Goal: Communication & Community: Answer question/provide support

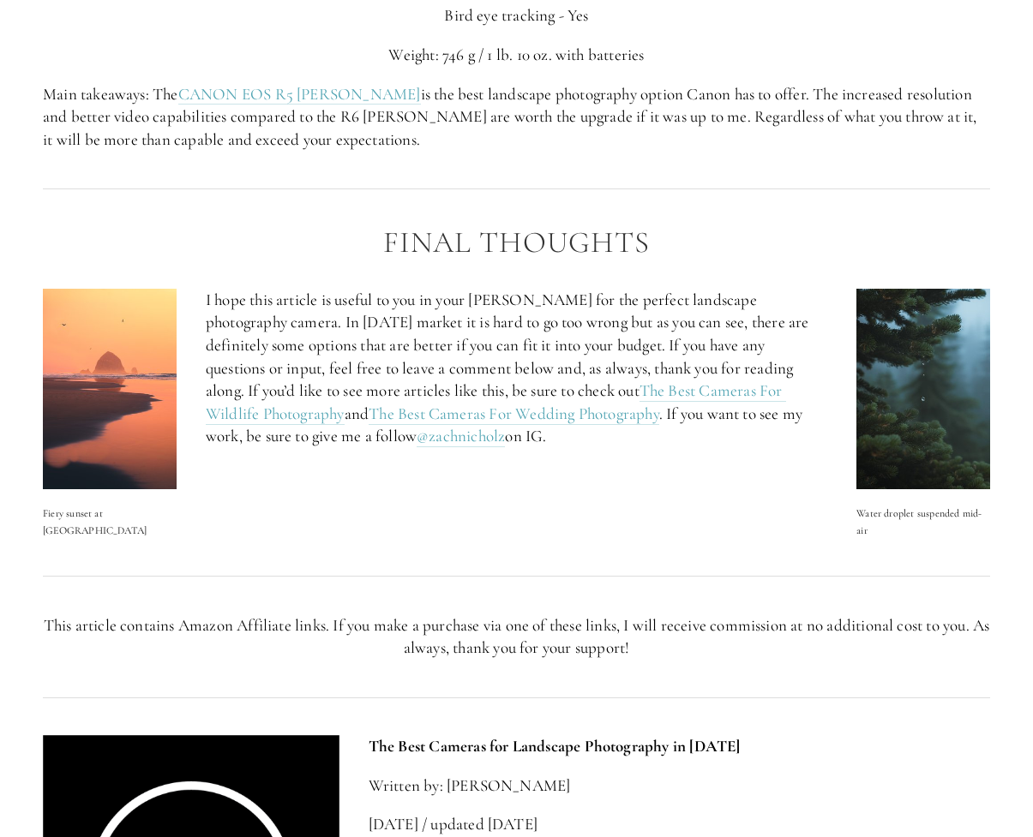
scroll to position [5596, 0]
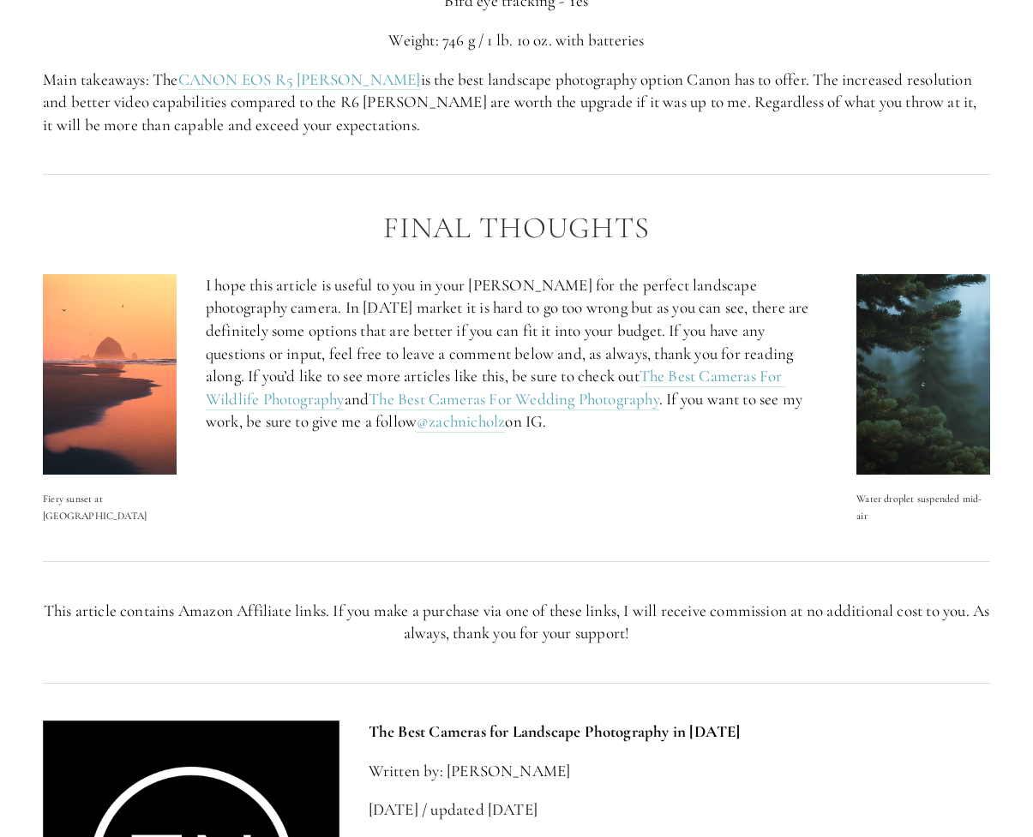
click at [914, 347] on img at bounding box center [923, 374] width 134 height 201
click at [923, 354] on img at bounding box center [923, 374] width 134 height 201
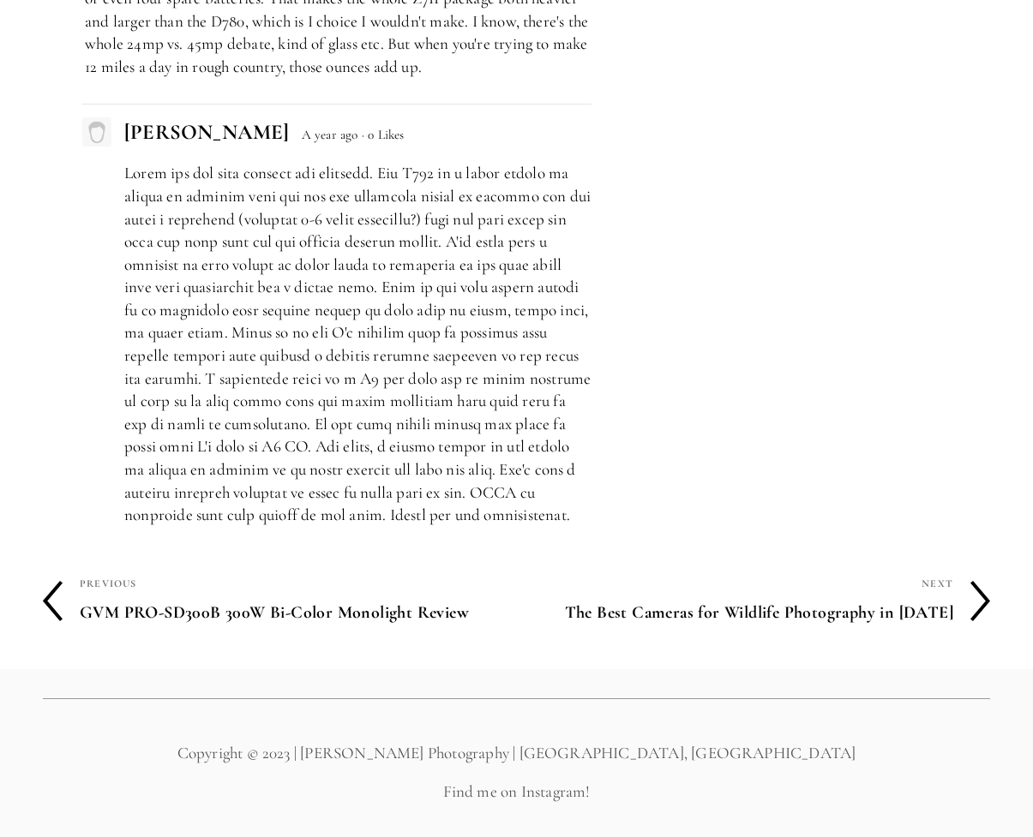
scroll to position [7741, 0]
click at [922, 594] on div "Next" at bounding box center [735, 583] width 437 height 22
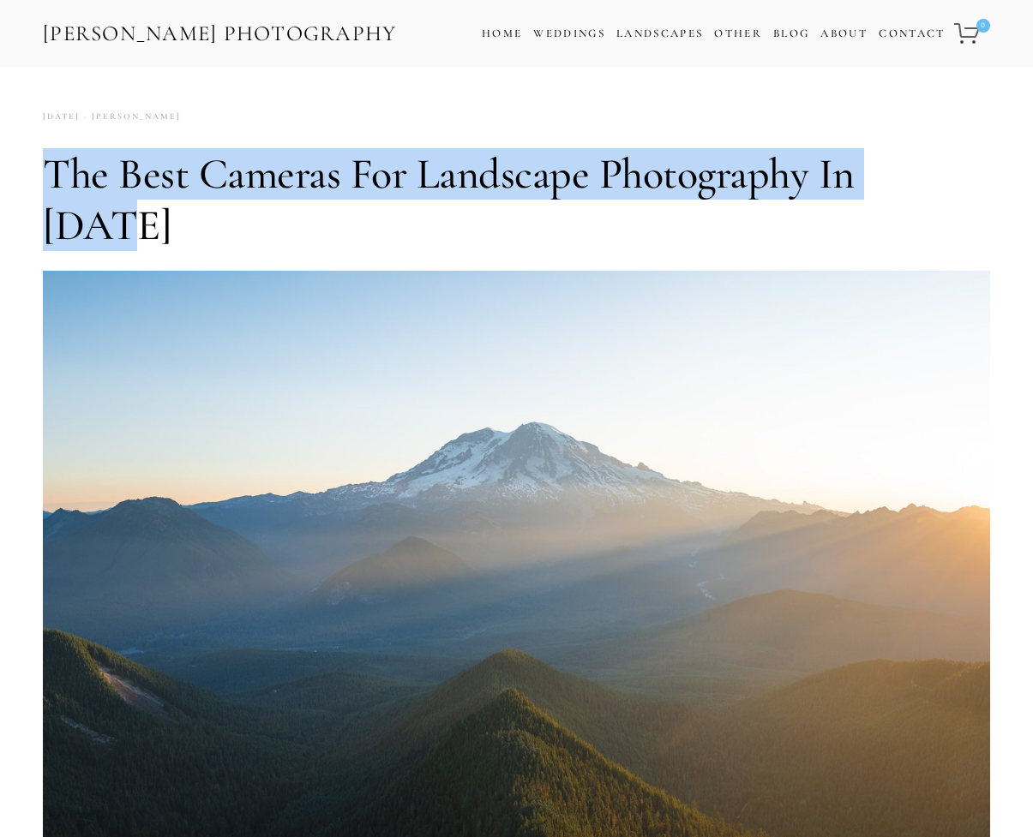
drag, startPoint x: 87, startPoint y: 201, endPoint x: 931, endPoint y: 213, distance: 844.4
click at [932, 213] on h1 "The Best Cameras for Landscape Photography in [DATE]" at bounding box center [516, 199] width 947 height 103
copy h1 "The Best Cameras for Landscape Photography in [DATE]"
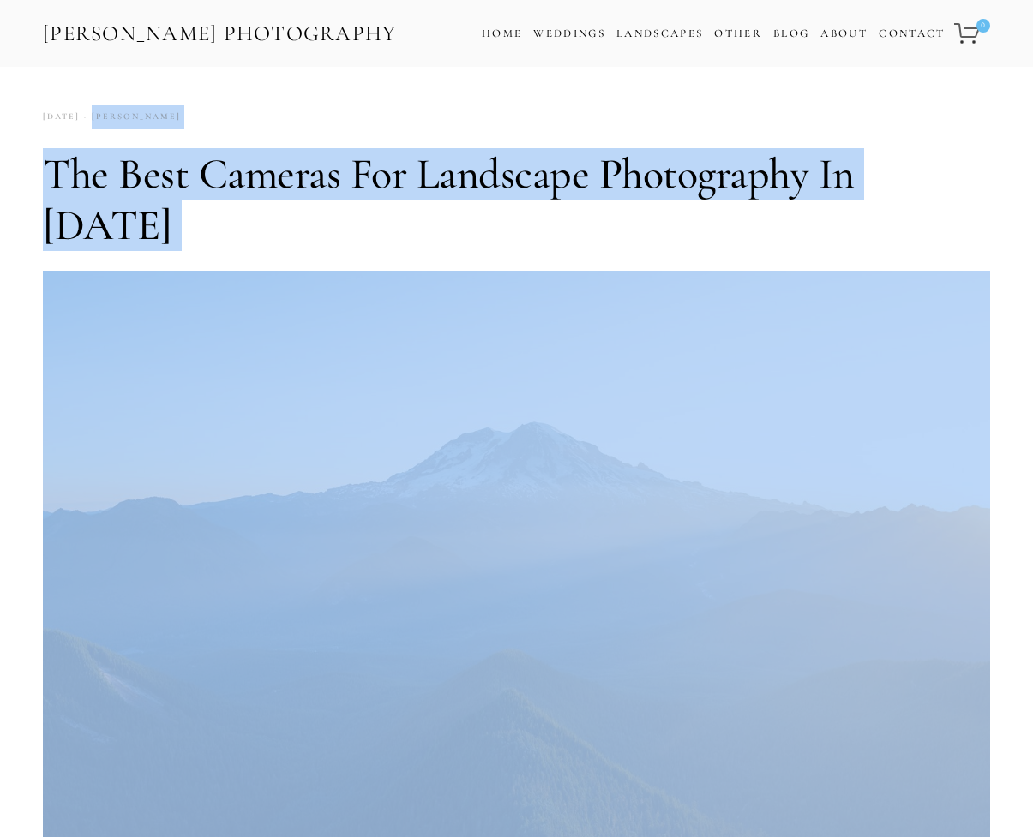
drag, startPoint x: 45, startPoint y: 144, endPoint x: 136, endPoint y: 174, distance: 96.5
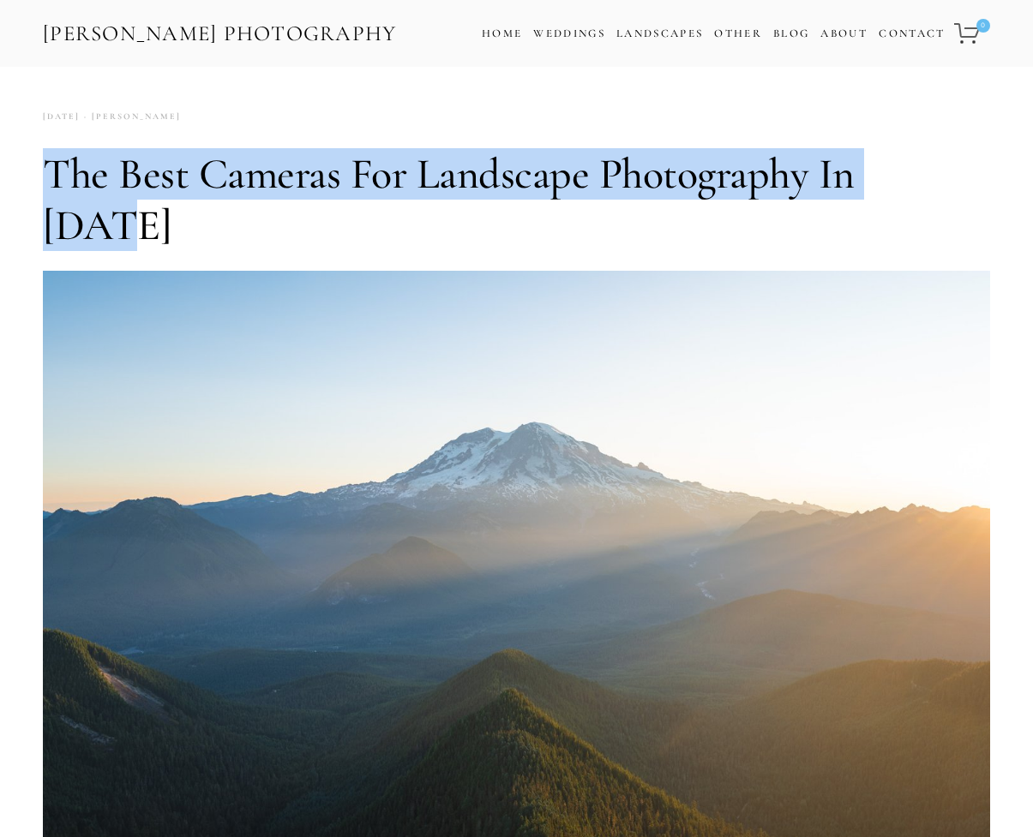
drag, startPoint x: 931, startPoint y: 210, endPoint x: 38, endPoint y: 175, distance: 893.9
copy h1 "The Best Cameras for Landscape Photography in [DATE]"
click at [927, 46] on link "Contact" at bounding box center [912, 33] width 66 height 25
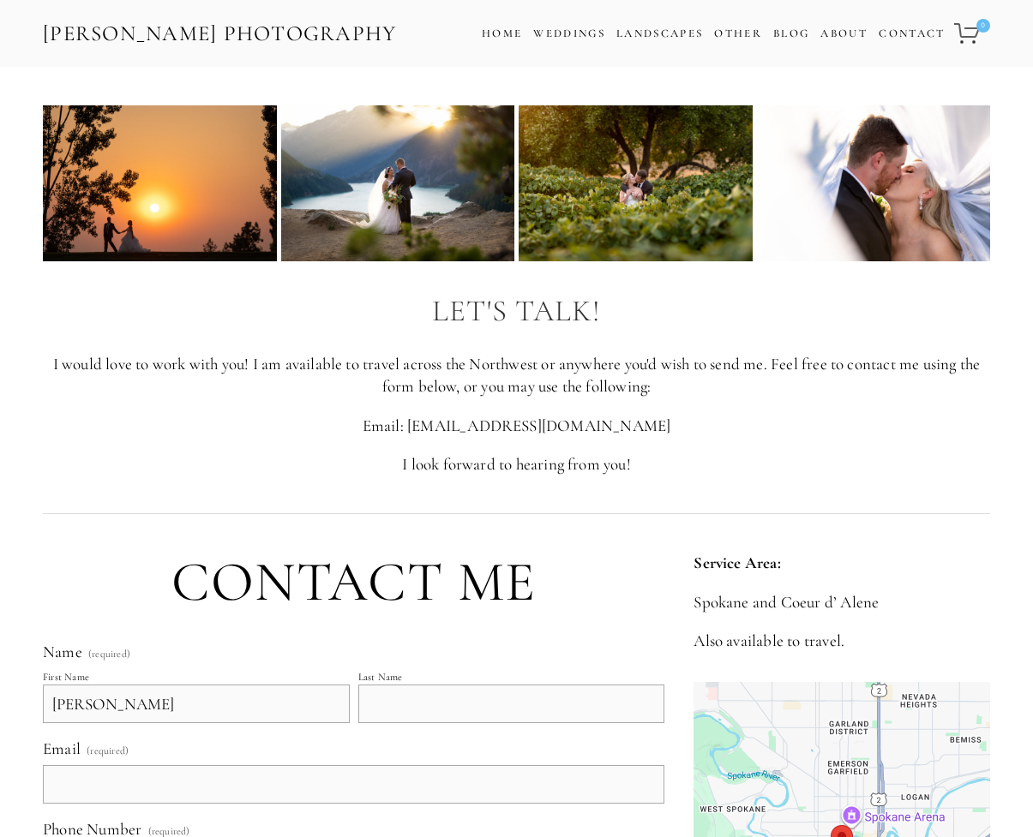
type input "[PERSON_NAME]"
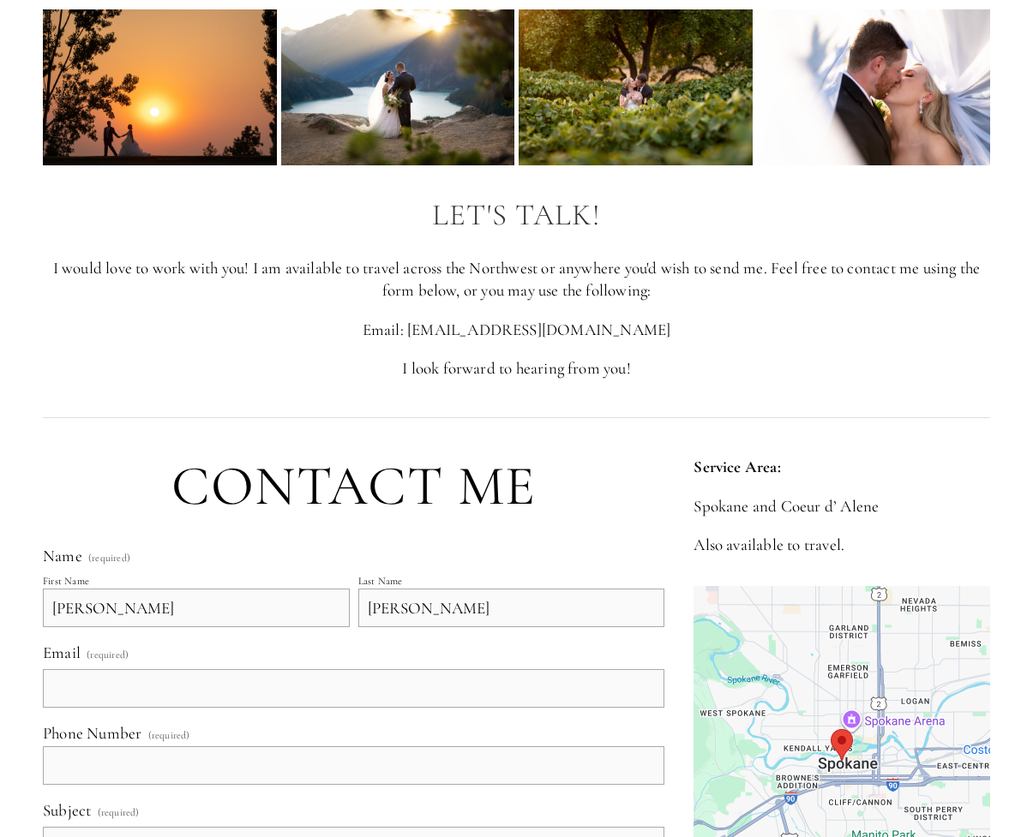
scroll to position [98, 0]
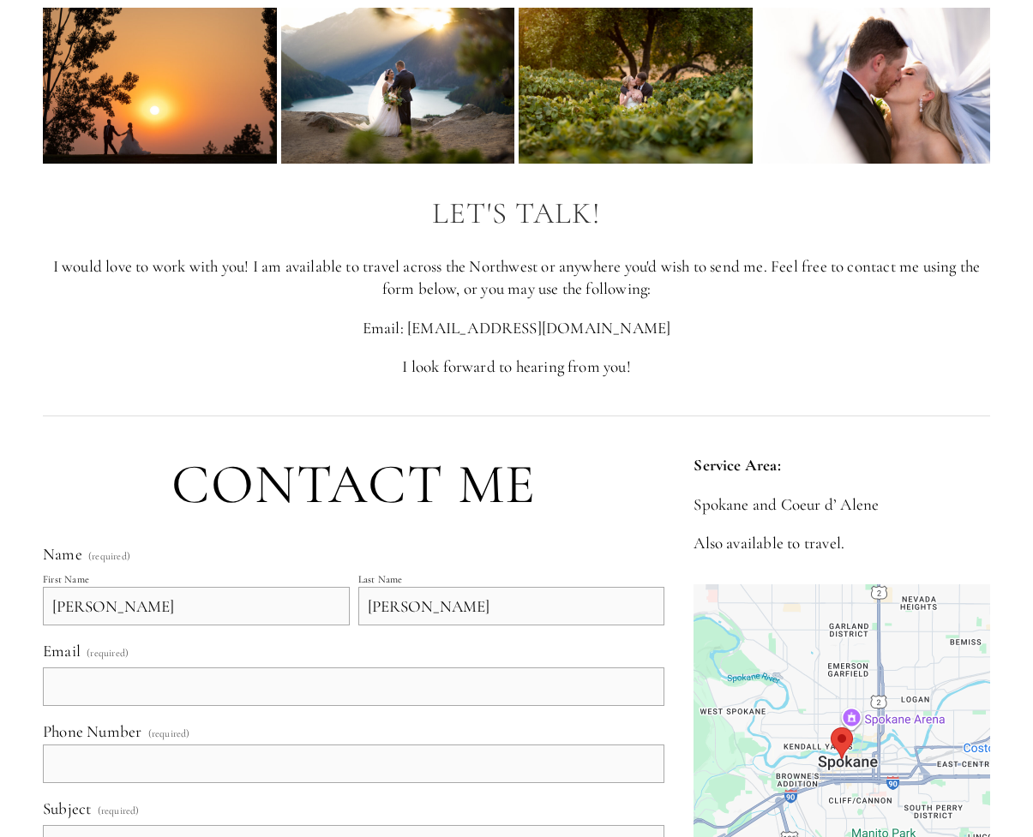
click at [369, 626] on input "[PERSON_NAME]" at bounding box center [511, 606] width 307 height 39
type input "[PERSON_NAME]"
click at [53, 626] on input "[PERSON_NAME]" at bounding box center [196, 606] width 307 height 39
type input "[PERSON_NAME]"
drag, startPoint x: 121, startPoint y: 723, endPoint x: 133, endPoint y: 726, distance: 12.3
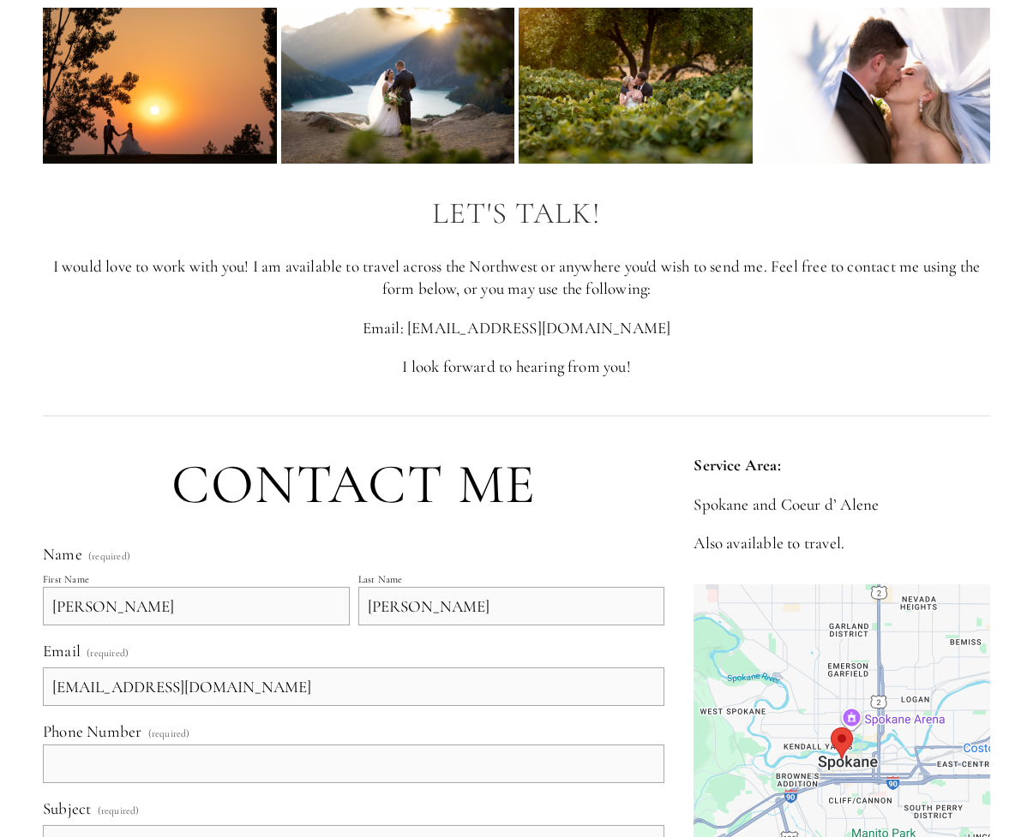
type input "[EMAIL_ADDRESS][DOMAIN_NAME]"
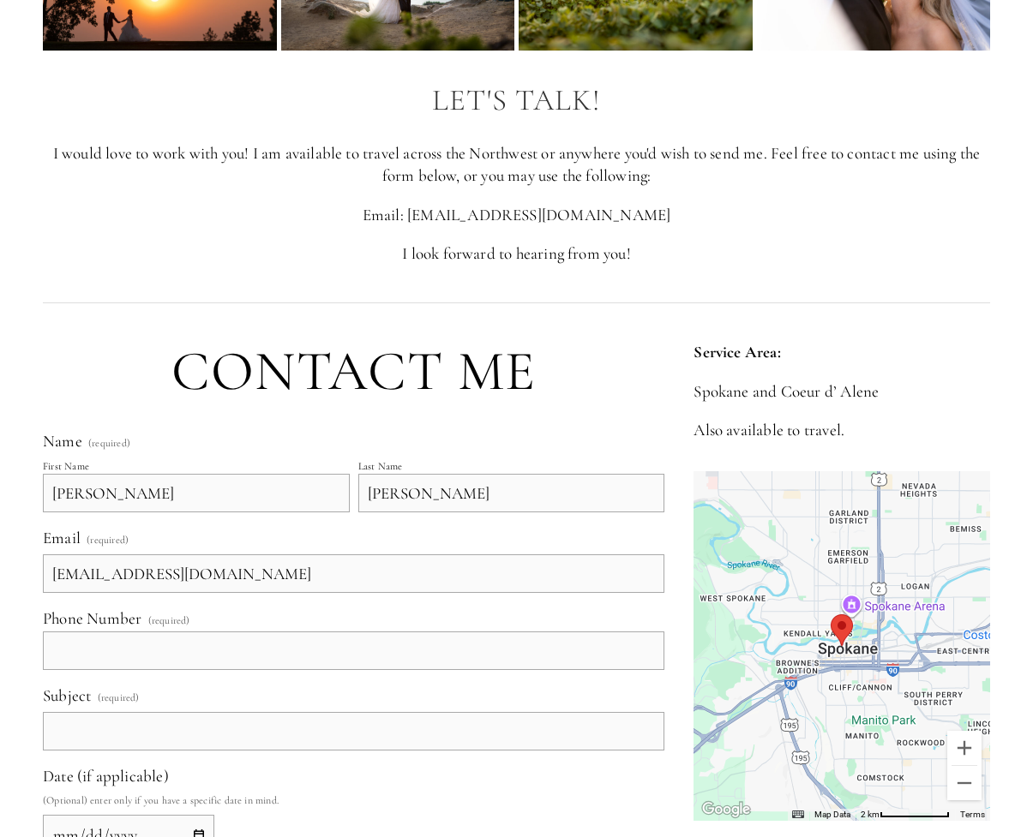
scroll to position [213, 0]
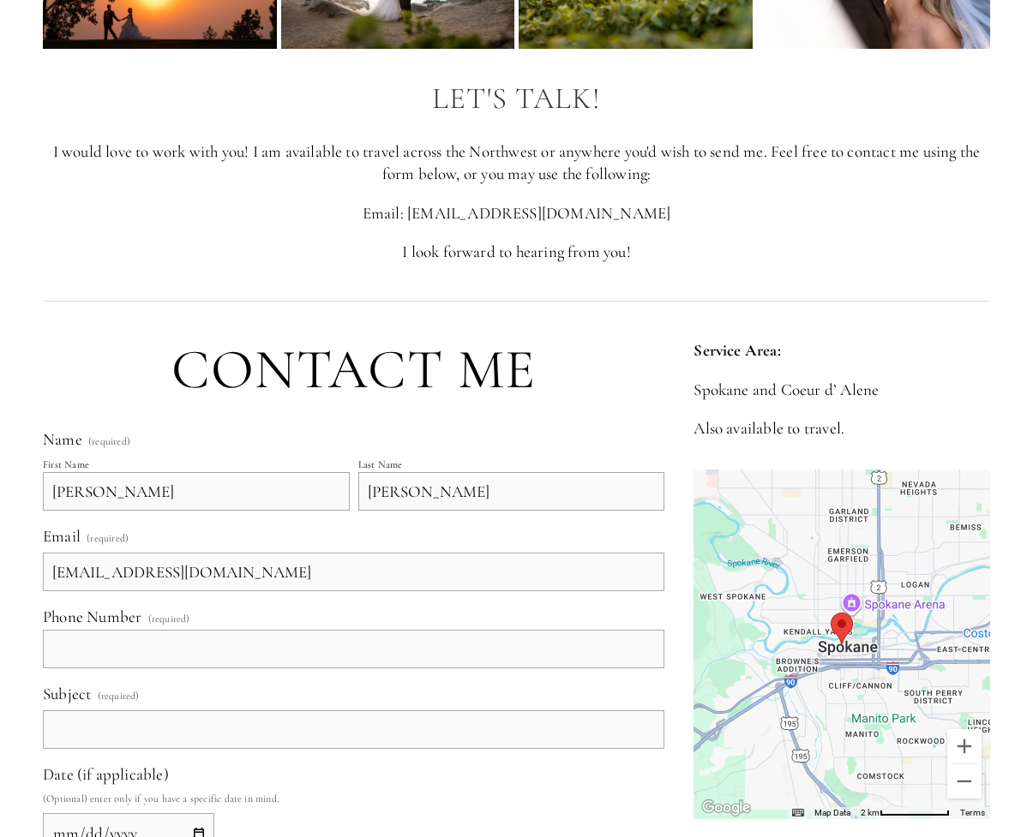
click at [650, 669] on input "text" at bounding box center [353, 649] width 621 height 39
type input "[PHONE_NUMBER]"
click at [132, 749] on input "Subject (required)" at bounding box center [353, 730] width 621 height 39
paste input "The Best Cameras For Landscape Photography In [DATE]"
drag, startPoint x: 56, startPoint y: 785, endPoint x: 141, endPoint y: 813, distance: 89.2
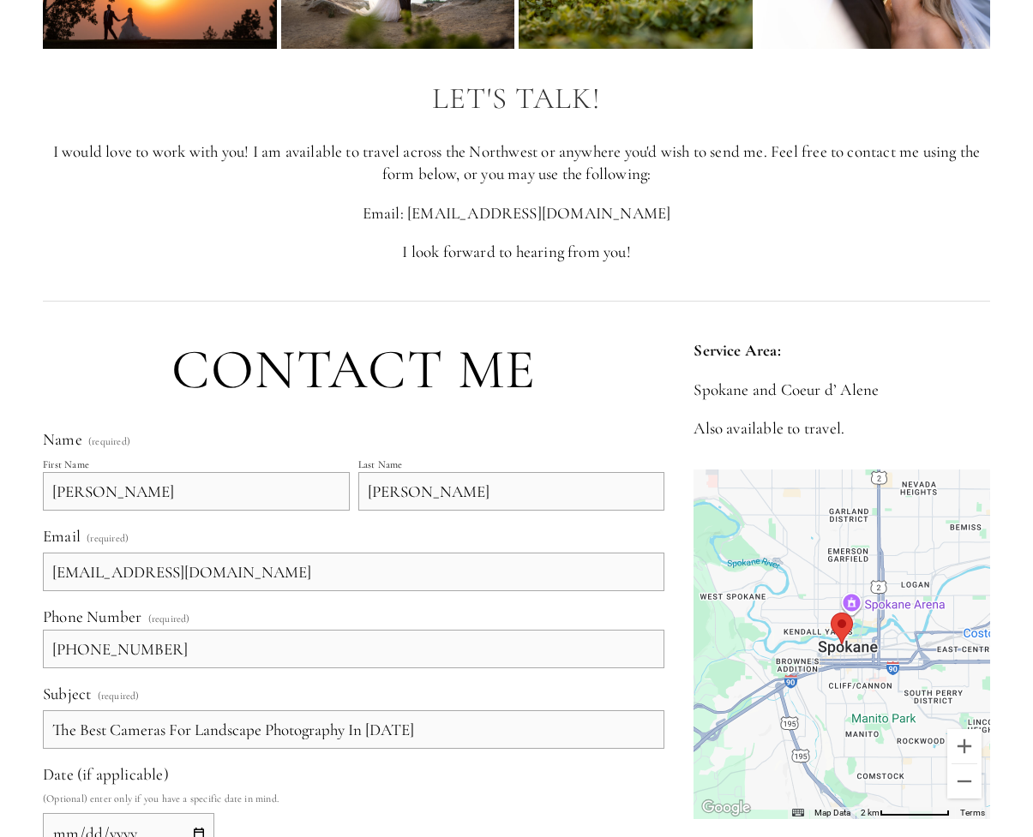
click at [56, 749] on input "The Best Cameras For Landscape Photography In [DATE]" at bounding box center [353, 730] width 621 height 39
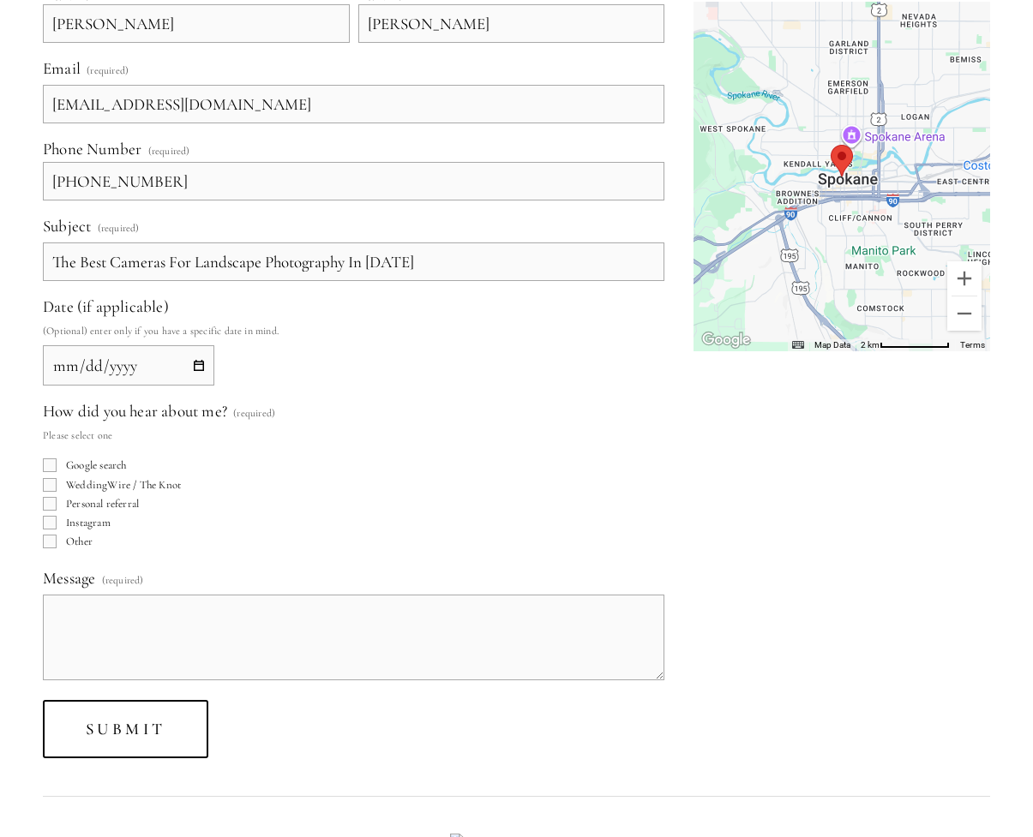
scroll to position [683, 0]
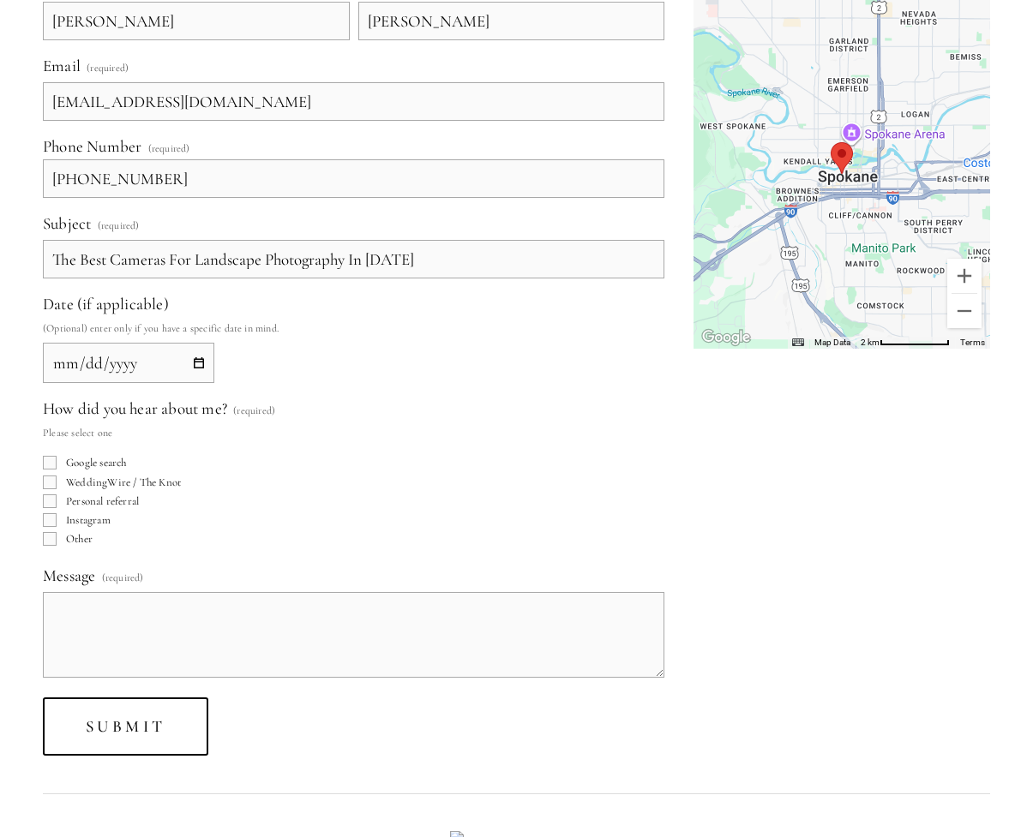
type input "The Best Cameras For Landscape Photography In [DATE]"
drag, startPoint x: 52, startPoint y: 558, endPoint x: 105, endPoint y: 616, distance: 78.3
click at [53, 470] on input "Google search" at bounding box center [50, 463] width 14 height 14
checkbox input "true"
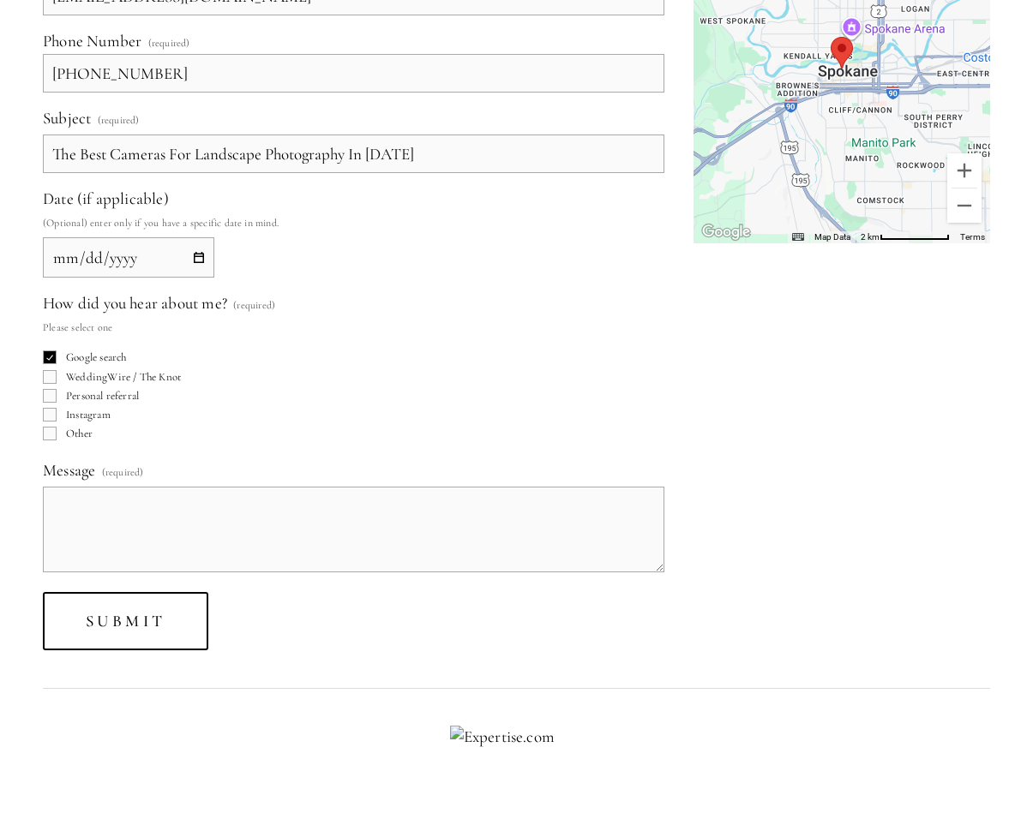
scroll to position [826, 0]
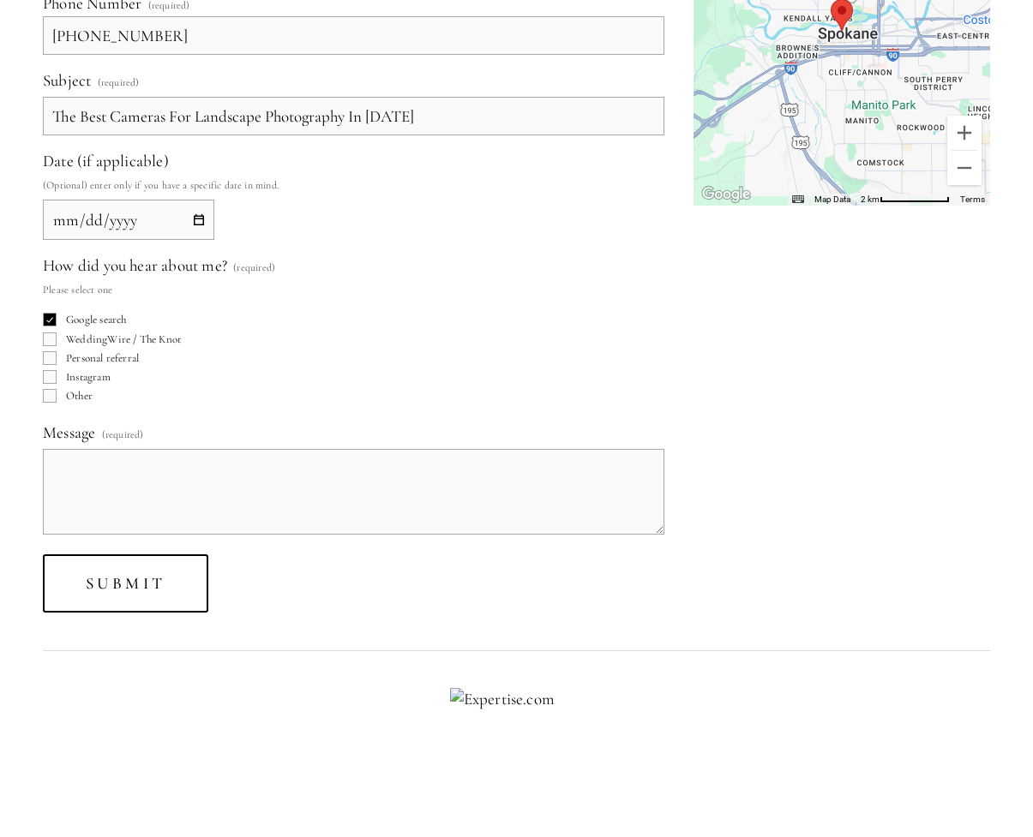
click at [117, 535] on textarea "Message (required)" at bounding box center [353, 492] width 621 height 86
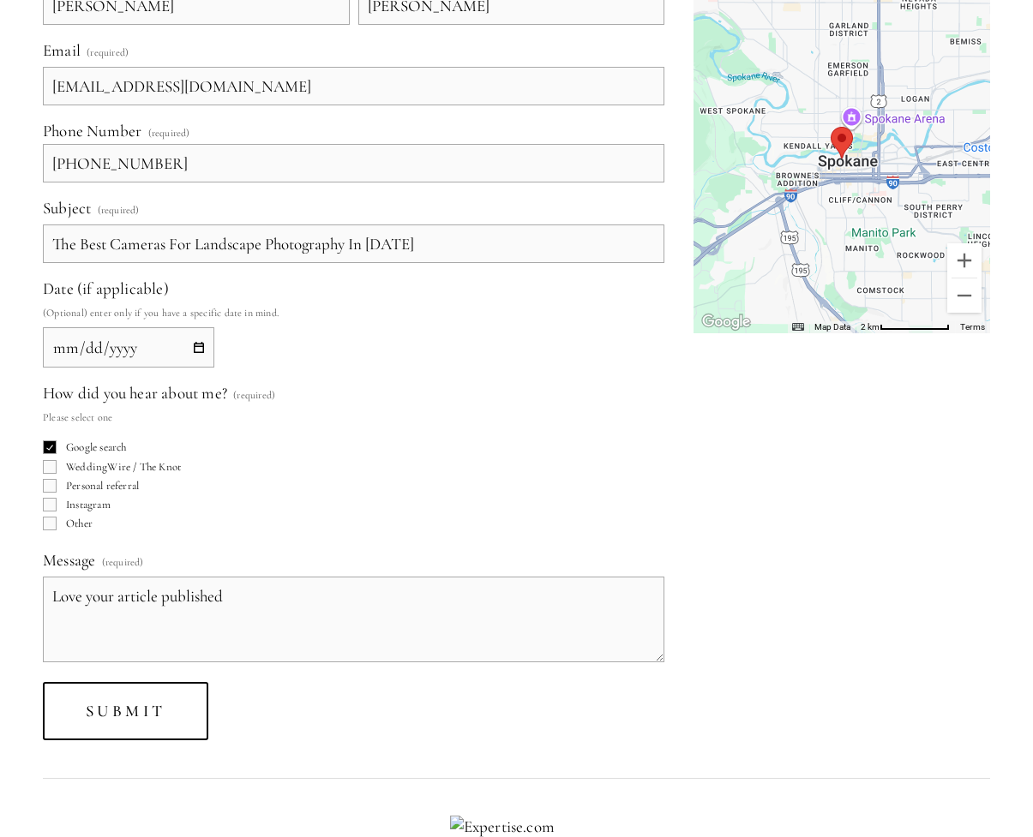
scroll to position [669, 0]
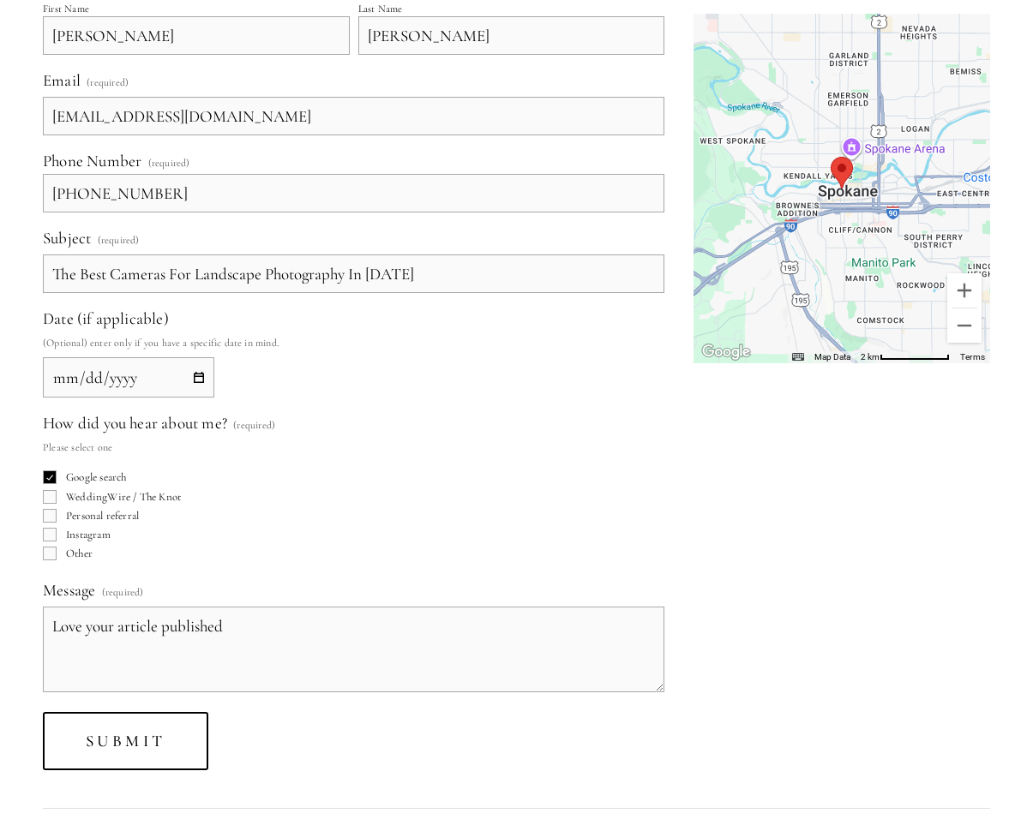
drag, startPoint x: 402, startPoint y: 334, endPoint x: 52, endPoint y: 335, distance: 349.7
click at [49, 293] on input "The Best Cameras For Landscape Photography In [DATE]" at bounding box center [353, 274] width 621 height 39
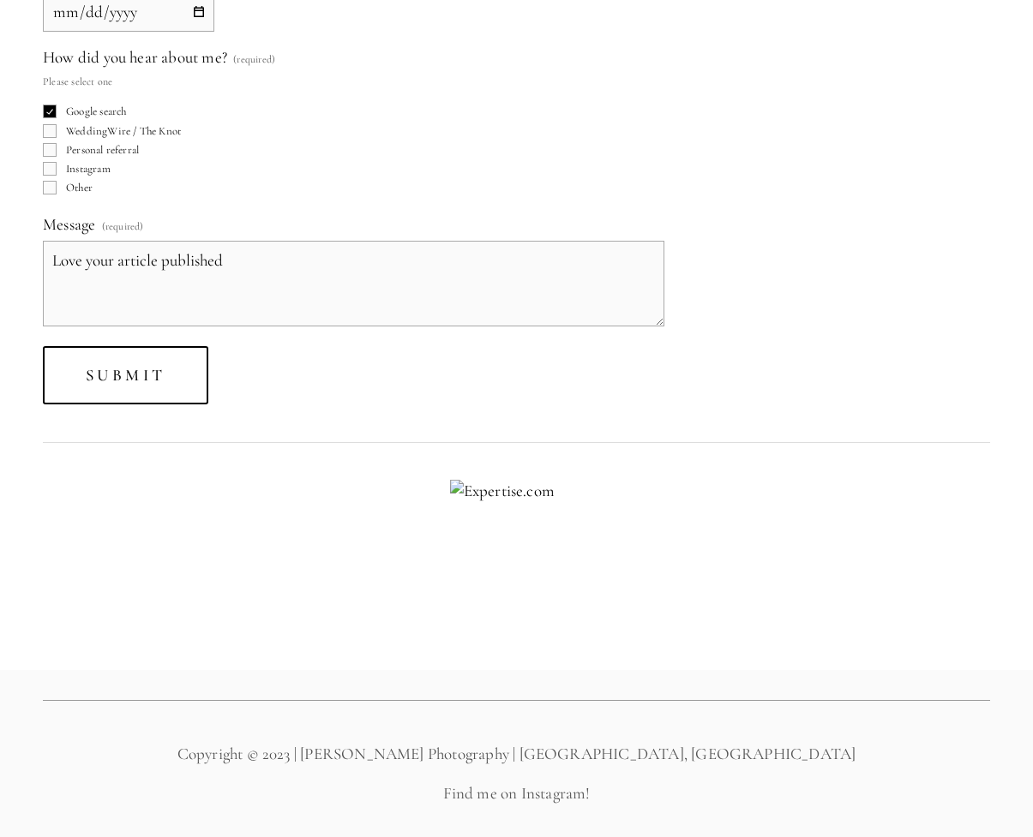
scroll to position [1040, 0]
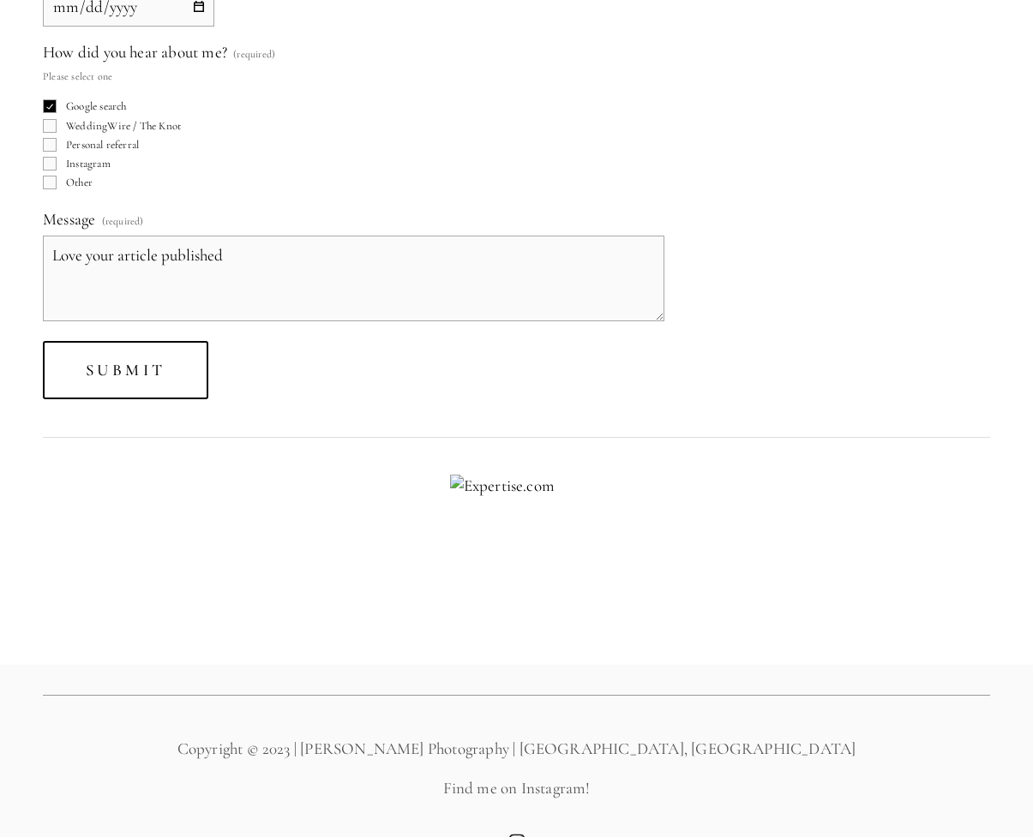
click at [119, 321] on textarea "Love your article published" at bounding box center [353, 279] width 621 height 86
paste textarea "The Best Cameras For Landscape Photography In [DATE]"
drag, startPoint x: 573, startPoint y: 390, endPoint x: 507, endPoint y: 389, distance: 66.0
click at [507, 321] on textarea "Love your The Best Cameras For Landscape Photography In [DATE] article published" at bounding box center [353, 279] width 621 height 86
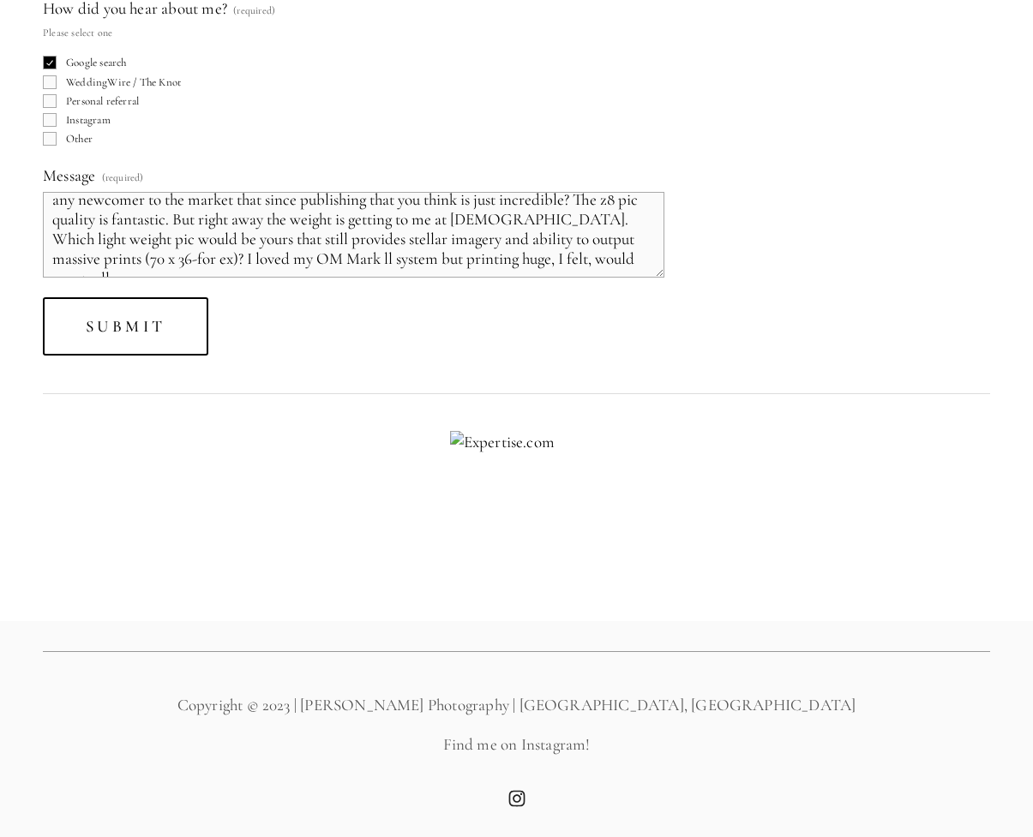
scroll to position [83, 0]
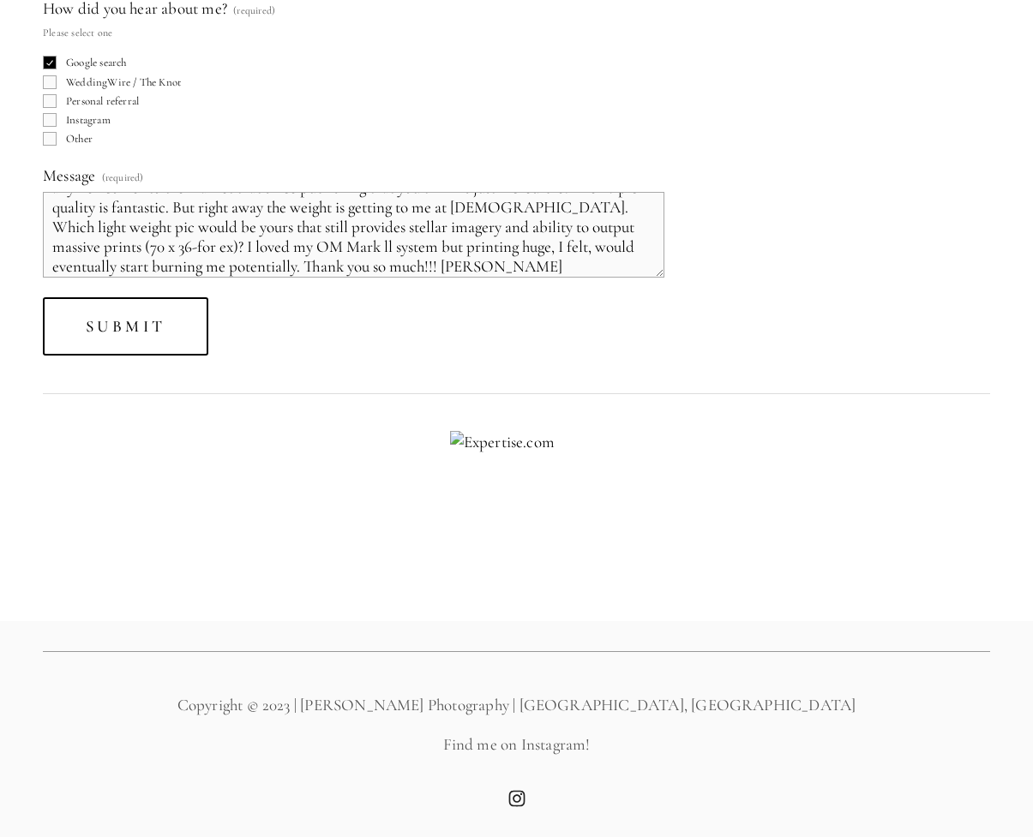
drag, startPoint x: 483, startPoint y: 339, endPoint x: 566, endPoint y: 341, distance: 83.2
click at [566, 278] on textarea "Love your The Best Cameras For Landscape Photography In [DATE] article, [PERSON…" at bounding box center [353, 235] width 621 height 86
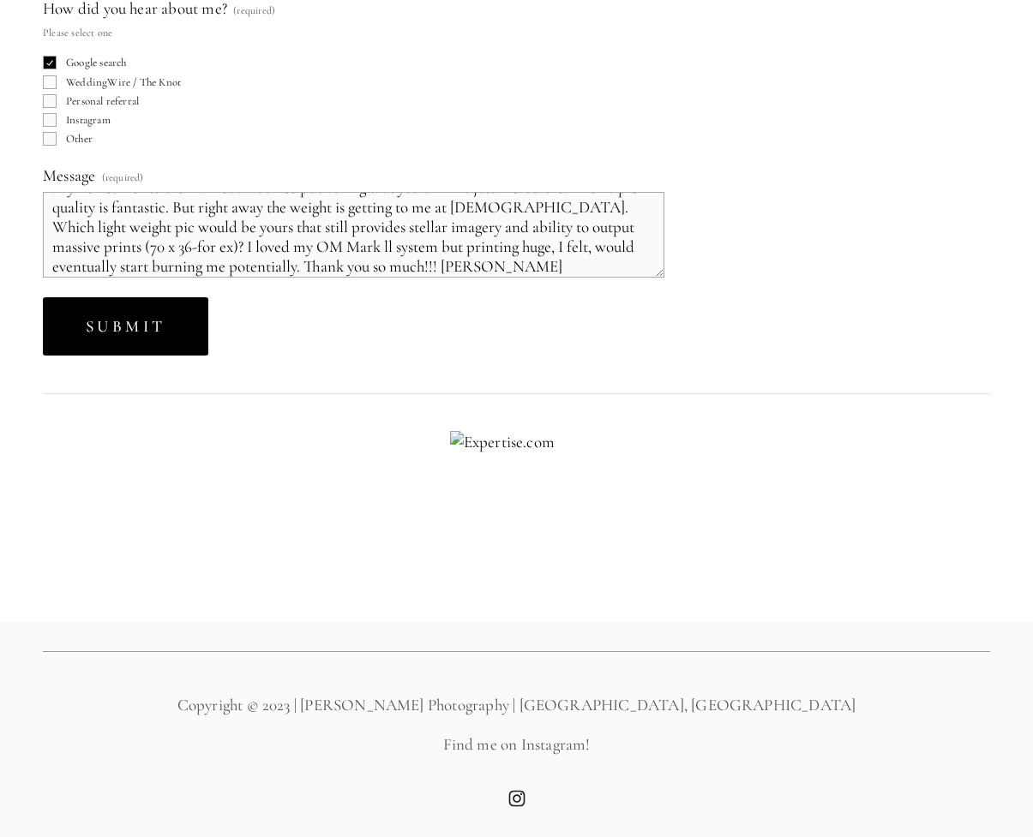
type textarea "Love your The Best Cameras For Landscape Photography In [DATE] article, [PERSON…"
click at [138, 336] on span "Submit" at bounding box center [126, 326] width 81 height 20
